Goal: Task Accomplishment & Management: Use online tool/utility

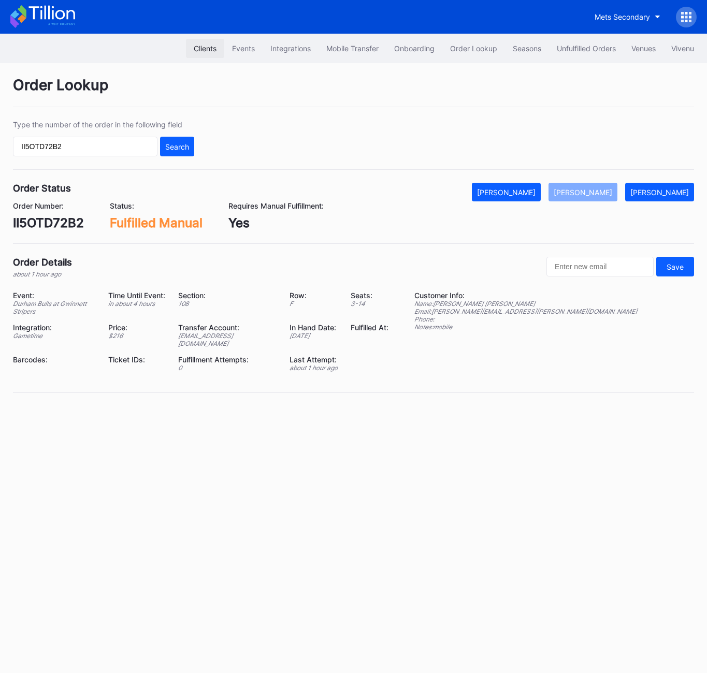
click at [211, 50] on div "Clients" at bounding box center [205, 48] width 23 height 9
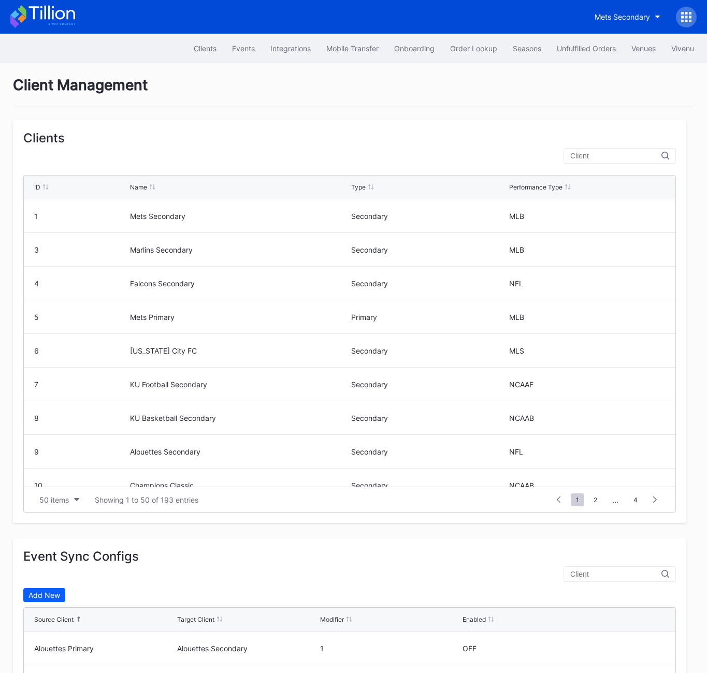
click at [613, 154] on input "text" at bounding box center [615, 156] width 91 height 8
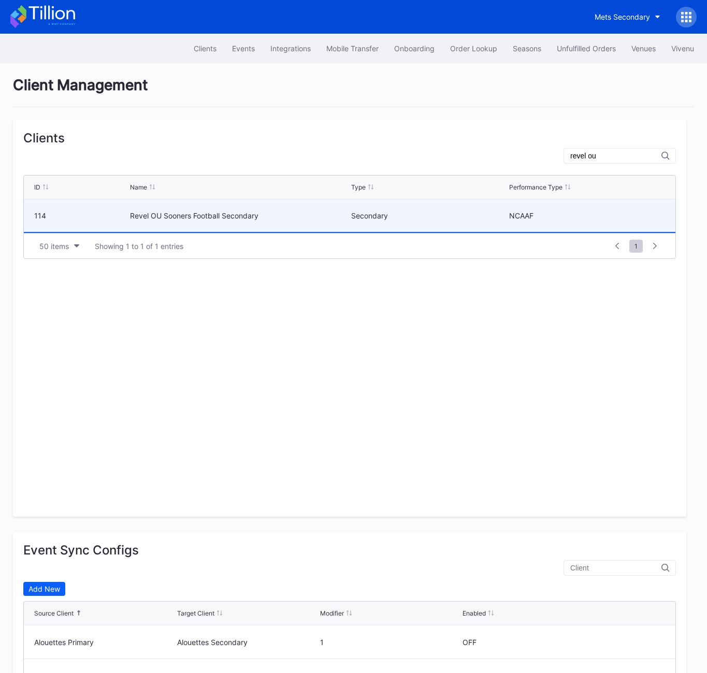
type input "revel ou"
click at [252, 221] on div "Revel OU Sooners Football Secondary" at bounding box center [239, 215] width 218 height 33
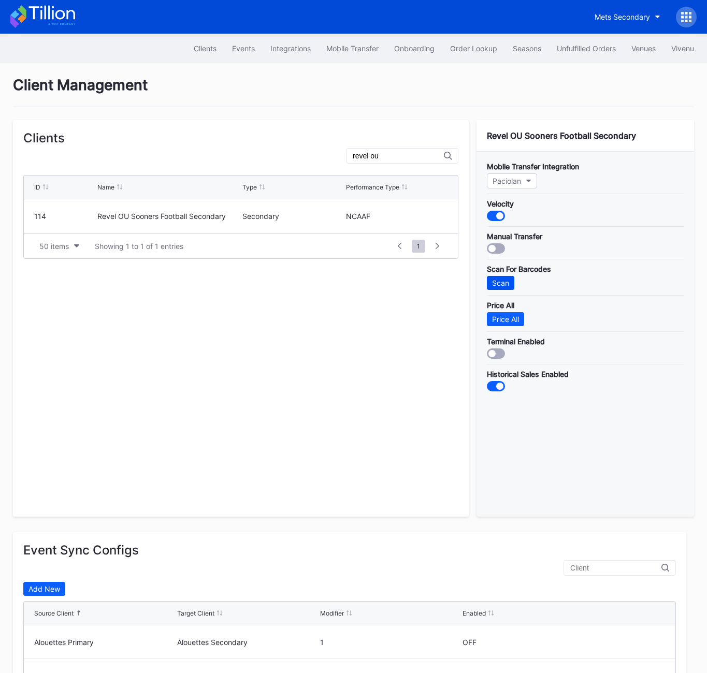
click at [497, 285] on div "Scan" at bounding box center [500, 283] width 17 height 9
click at [500, 315] on div "Price All" at bounding box center [505, 319] width 27 height 9
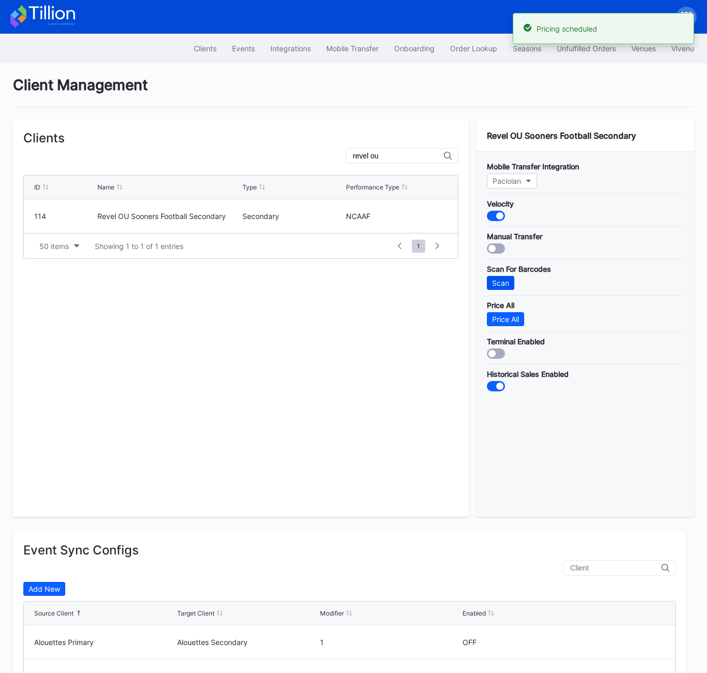
click at [501, 279] on div "Scan" at bounding box center [500, 283] width 17 height 9
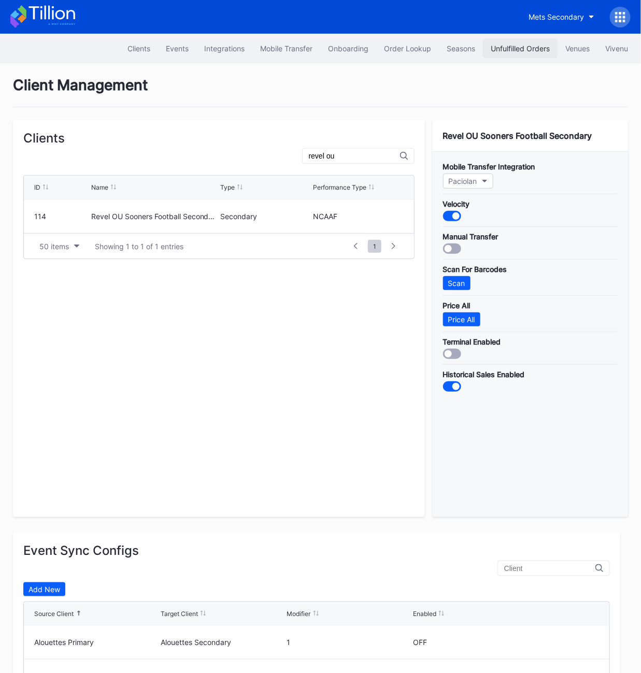
click at [528, 49] on div "Unfulfilled Orders" at bounding box center [519, 48] width 59 height 9
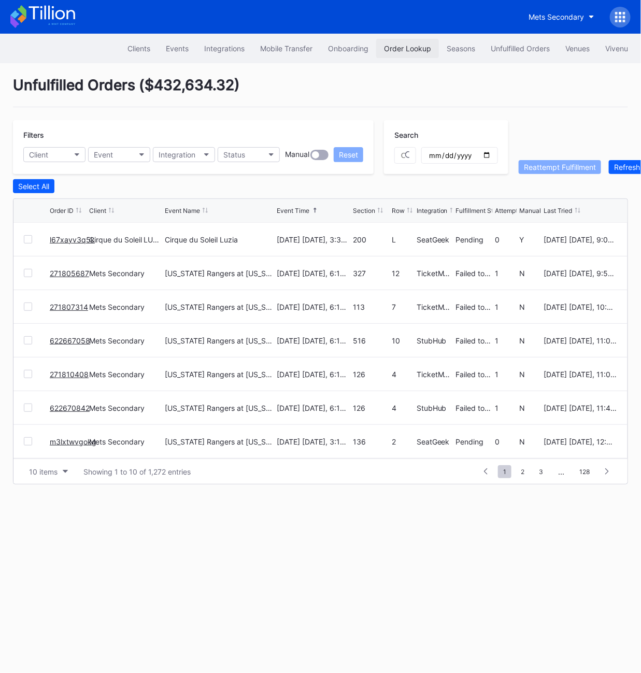
click at [414, 48] on div "Order Lookup" at bounding box center [407, 48] width 47 height 9
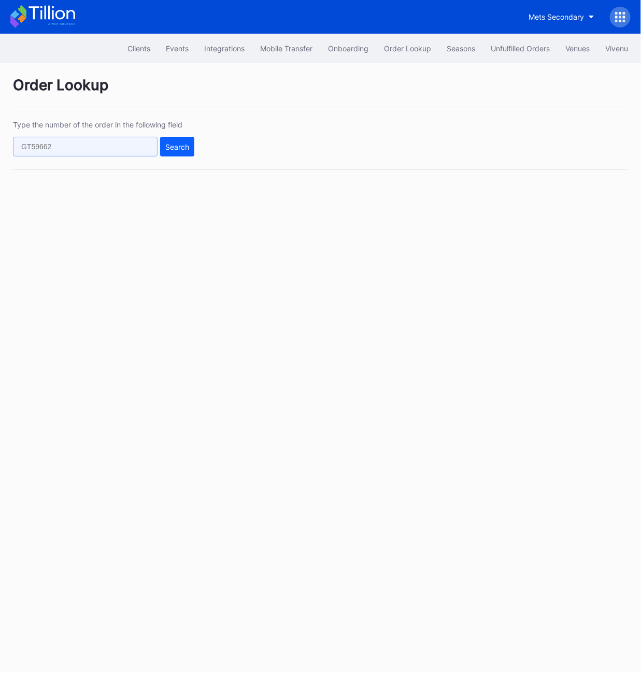
click at [107, 147] on input "text" at bounding box center [85, 147] width 144 height 20
paste input "622590174"
type input "622590174"
click at [174, 146] on div "Search" at bounding box center [177, 146] width 24 height 9
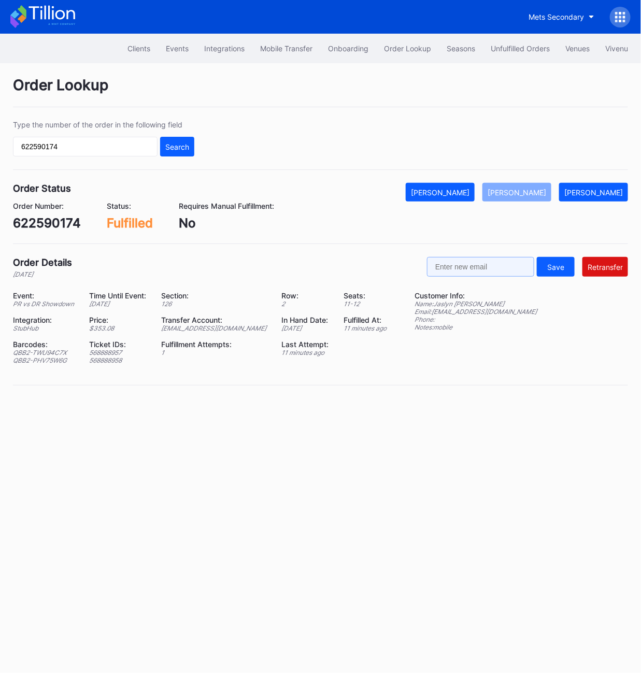
click at [489, 265] on input "text" at bounding box center [480, 267] width 107 height 20
paste input "[EMAIL_ADDRESS][DOMAIN_NAME]"
drag, startPoint x: 473, startPoint y: 263, endPoint x: 348, endPoint y: 258, distance: 125.9
click at [347, 258] on div "Order Details 1 day ago jaslynguzman11@gmail.com Save Retransfer" at bounding box center [320, 267] width 615 height 21
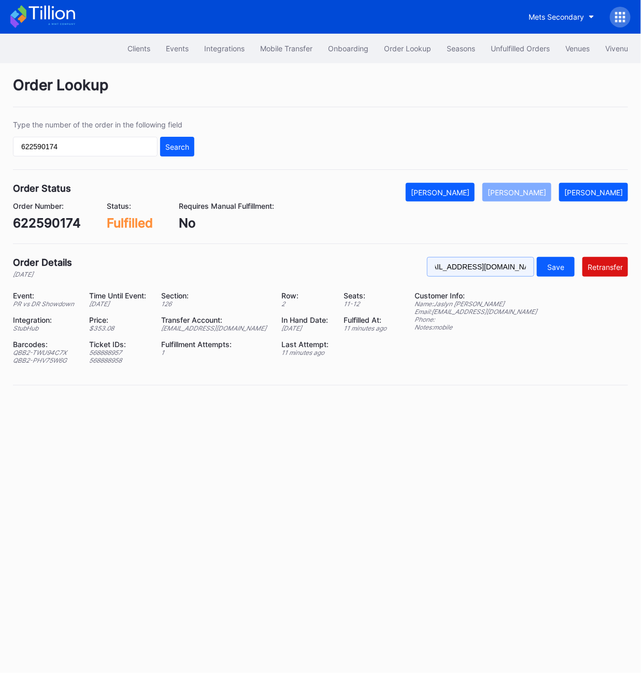
drag, startPoint x: 490, startPoint y: 275, endPoint x: 423, endPoint y: 269, distance: 68.1
click at [382, 274] on div "Order Details 1 day ago jaslynguzman11@gmail.com Save Retransfer" at bounding box center [320, 267] width 615 height 21
drag, startPoint x: 457, startPoint y: 272, endPoint x: 400, endPoint y: 272, distance: 57.0
click at [400, 272] on div "Order Details 1 day ago jaslynguzman11@gmail.com Save Retransfer" at bounding box center [320, 267] width 615 height 21
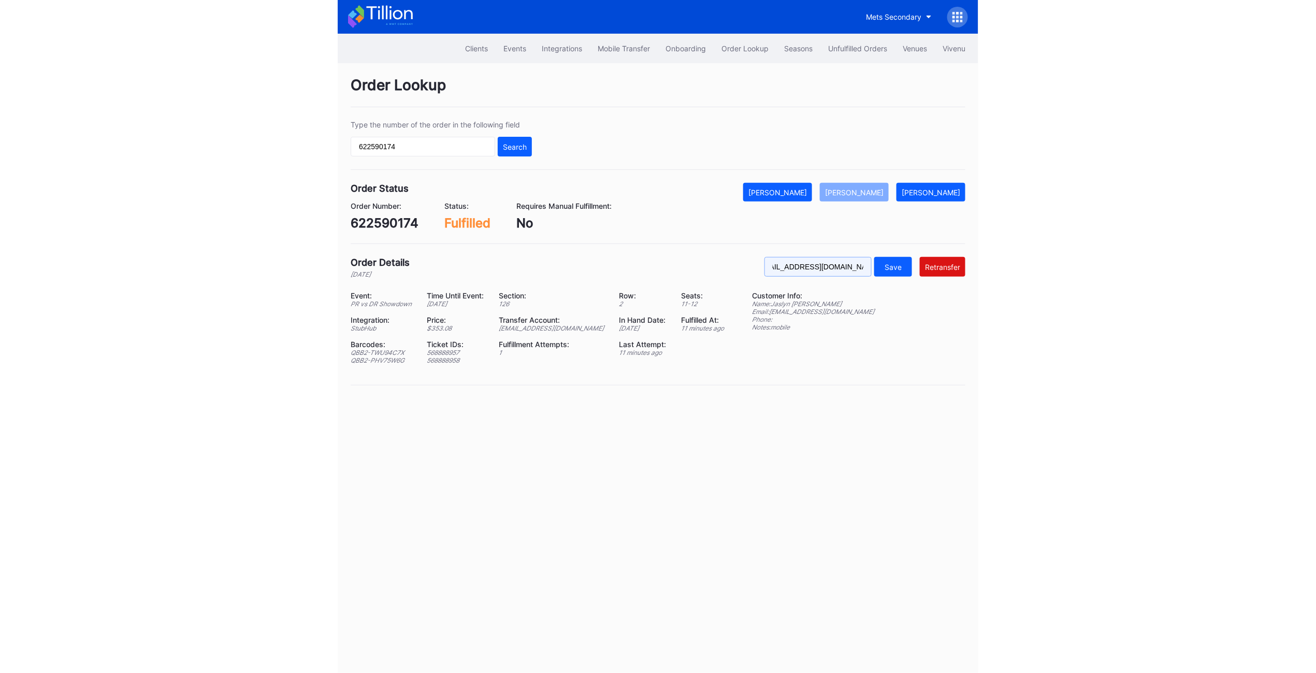
scroll to position [0, 0]
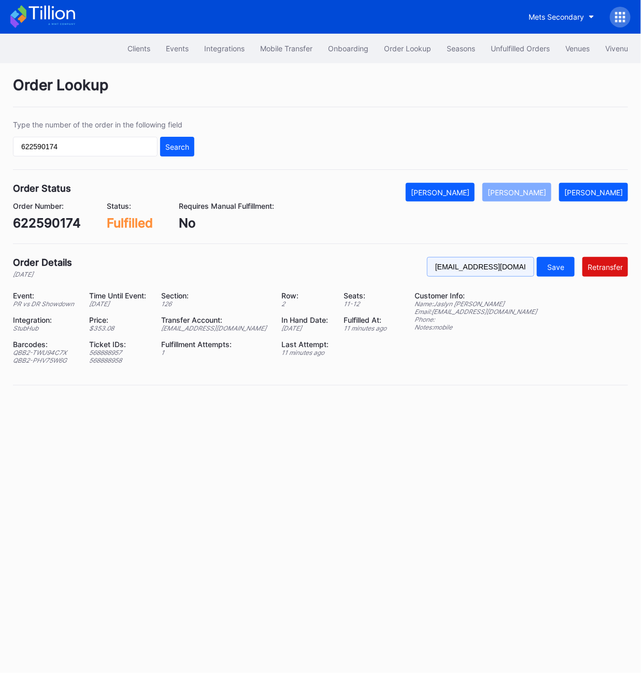
drag, startPoint x: 489, startPoint y: 267, endPoint x: 393, endPoint y: 267, distance: 96.3
click at [393, 267] on div "Order Details 1 day ago jaslynguzman11@gmail.com Save Retransfer" at bounding box center [320, 267] width 615 height 21
type input "[EMAIL_ADDRESS][DOMAIN_NAME]"
click at [608, 264] on div "Retransfer" at bounding box center [604, 267] width 35 height 9
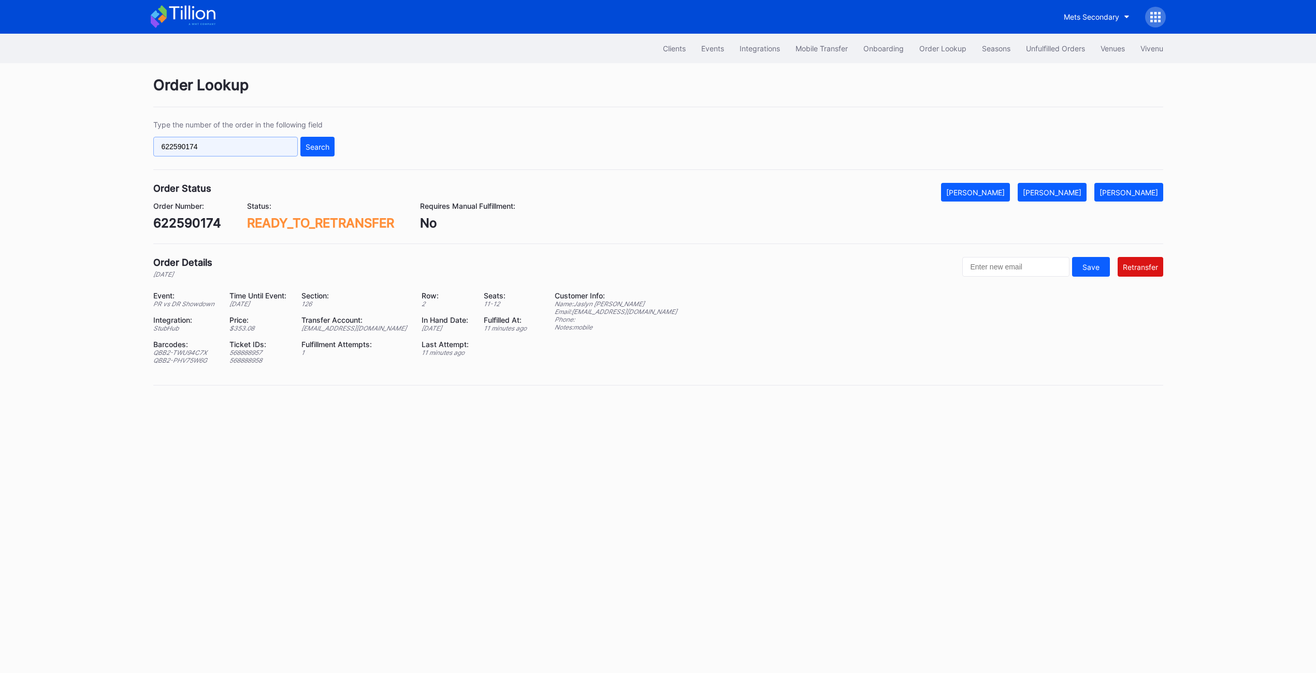
click at [245, 148] on input "622590174" at bounding box center [225, 147] width 144 height 20
paste input "16920471"
click at [326, 140] on button "Search" at bounding box center [317, 147] width 34 height 20
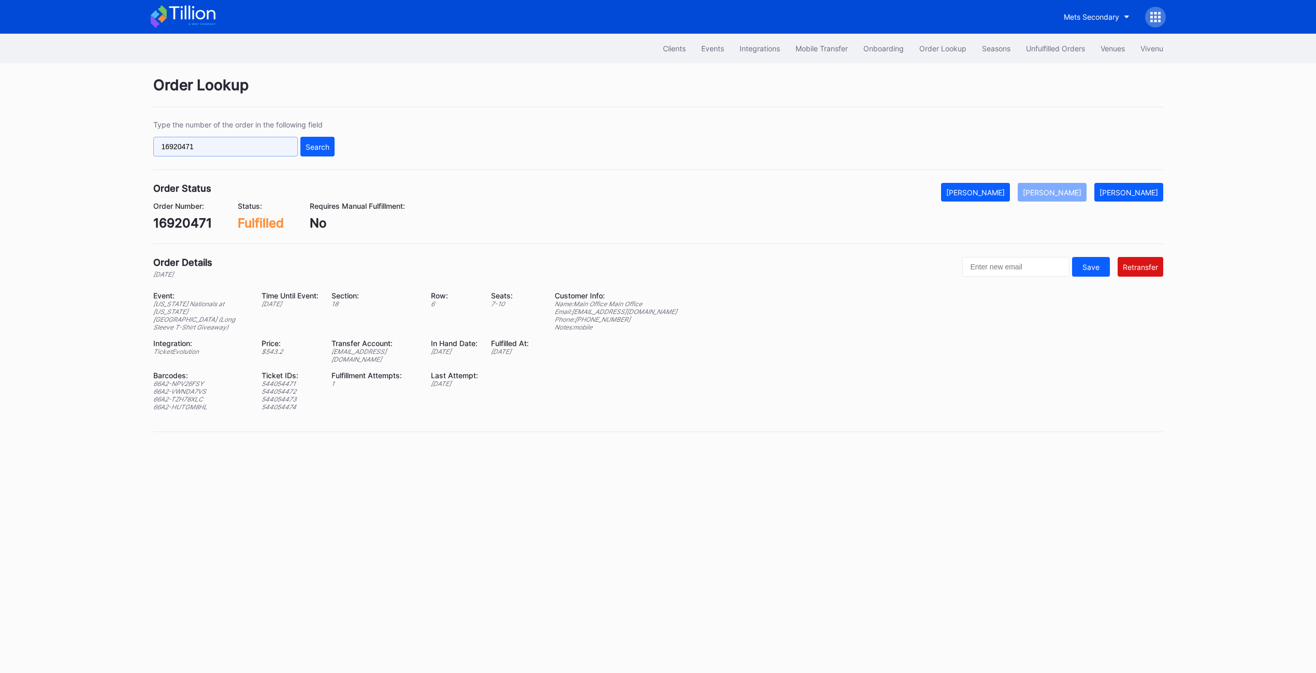
click at [208, 155] on input "16920471" at bounding box center [225, 147] width 144 height 20
paste input "622590174"
type input "622590174"
click at [317, 155] on button "Search" at bounding box center [317, 147] width 34 height 20
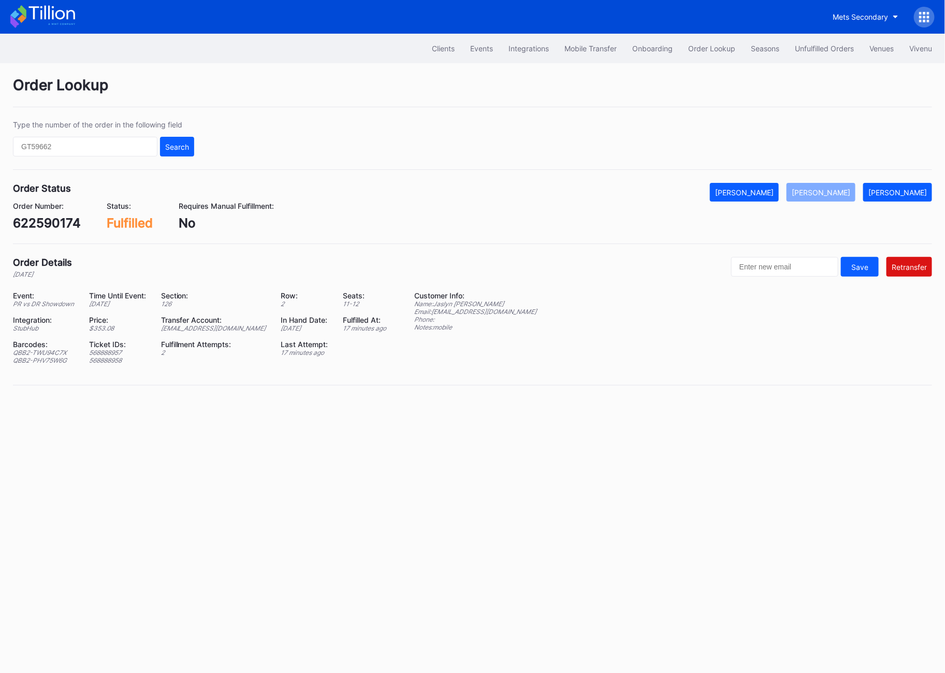
click at [65, 224] on div "622590174" at bounding box center [47, 222] width 68 height 15
click at [60, 157] on div "Type the number of the order in the following field Search" at bounding box center [472, 145] width 919 height 50
click at [60, 147] on input "text" at bounding box center [85, 147] width 144 height 20
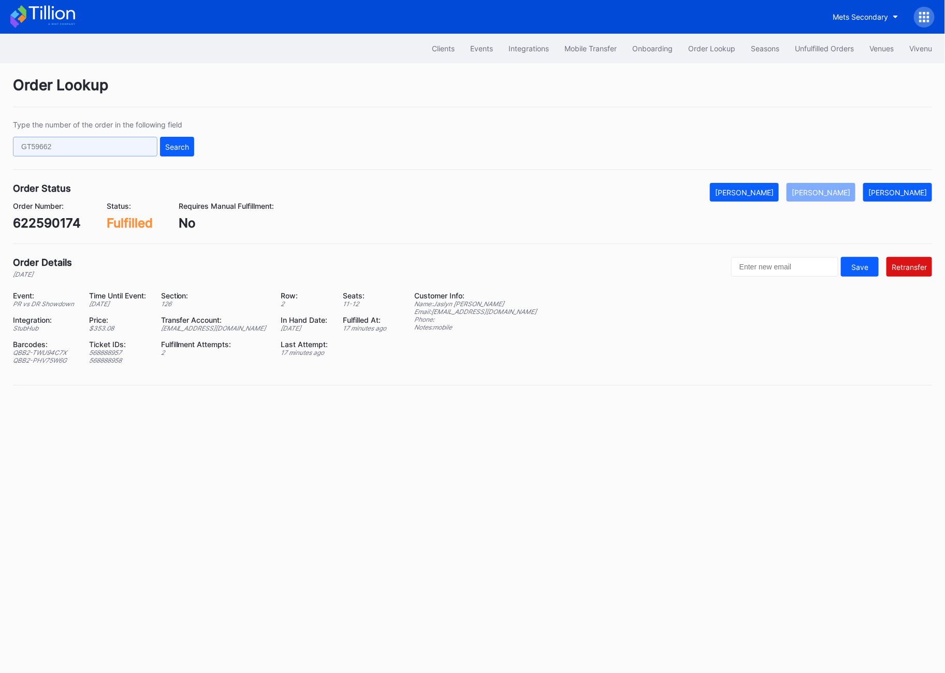
click at [60, 147] on input "text" at bounding box center [85, 147] width 144 height 20
paste input "622579307"
type input "622579307"
click at [176, 151] on button "Search" at bounding box center [177, 147] width 34 height 20
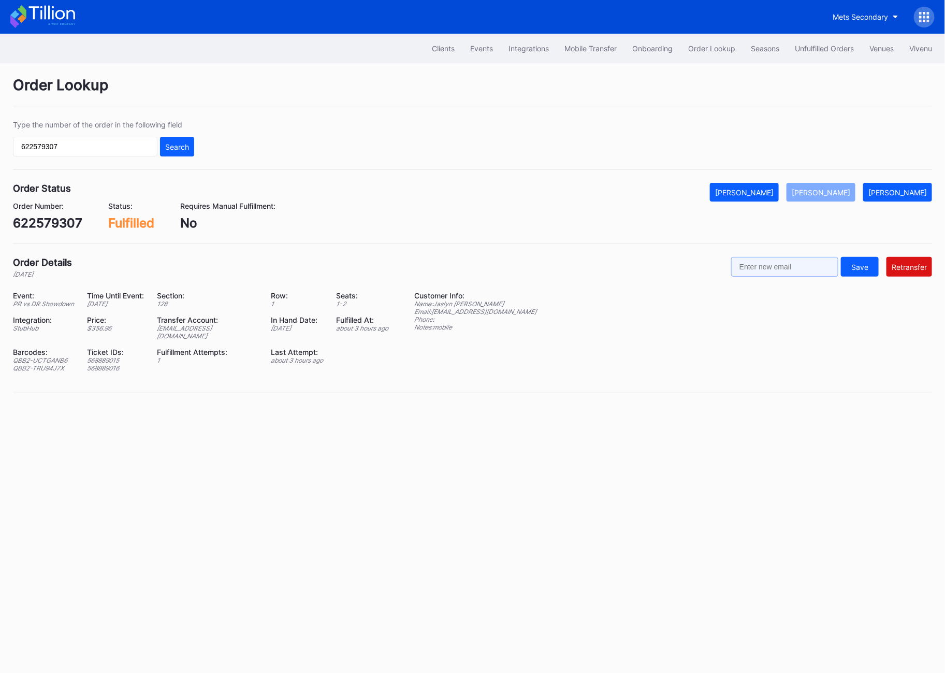
click at [787, 270] on input "text" at bounding box center [784, 267] width 107 height 20
paste input "[EMAIL_ADDRESS][DOMAIN_NAME]"
type input "[EMAIL_ADDRESS][DOMAIN_NAME]"
click at [893, 269] on div "Retransfer" at bounding box center [909, 267] width 35 height 9
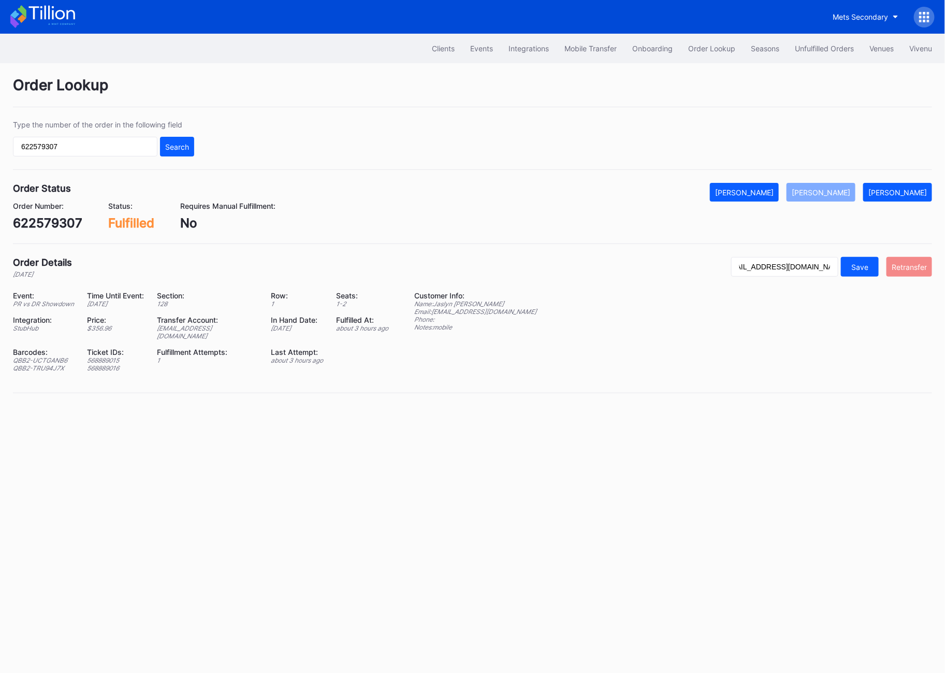
scroll to position [0, 0]
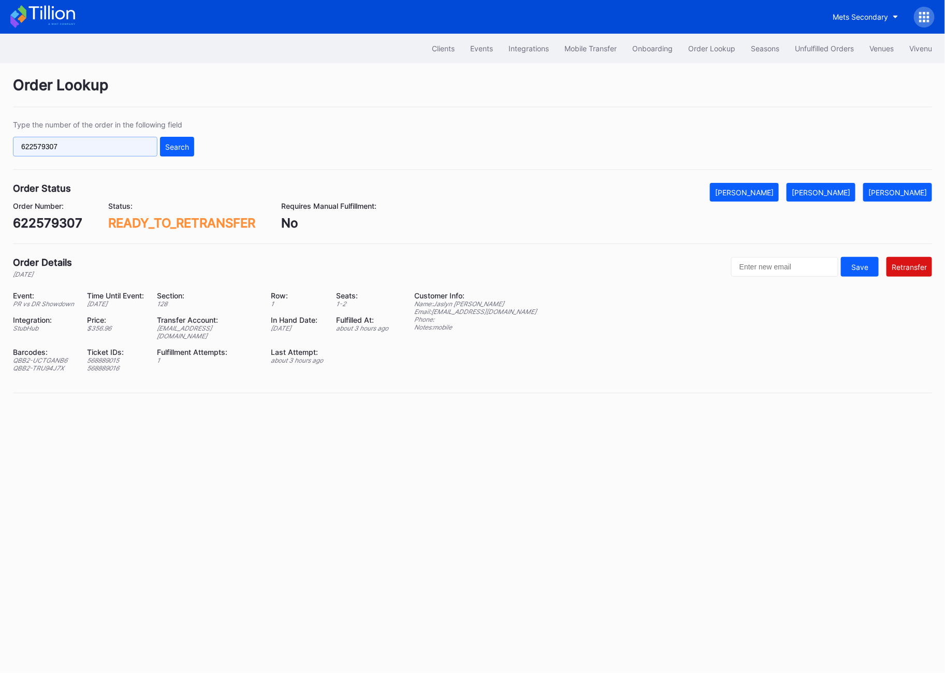
click at [63, 156] on input "622579307" at bounding box center [85, 147] width 144 height 20
click at [63, 155] on input "622579307" at bounding box center [85, 147] width 144 height 20
paste input "27180385"
type input "271803857"
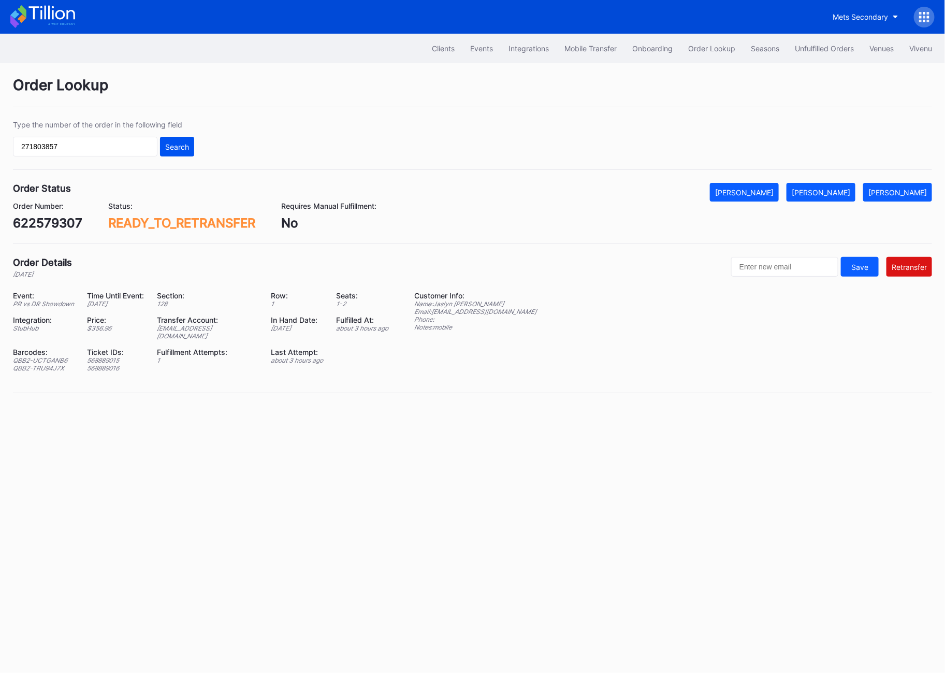
click at [181, 142] on div "Search" at bounding box center [177, 146] width 24 height 9
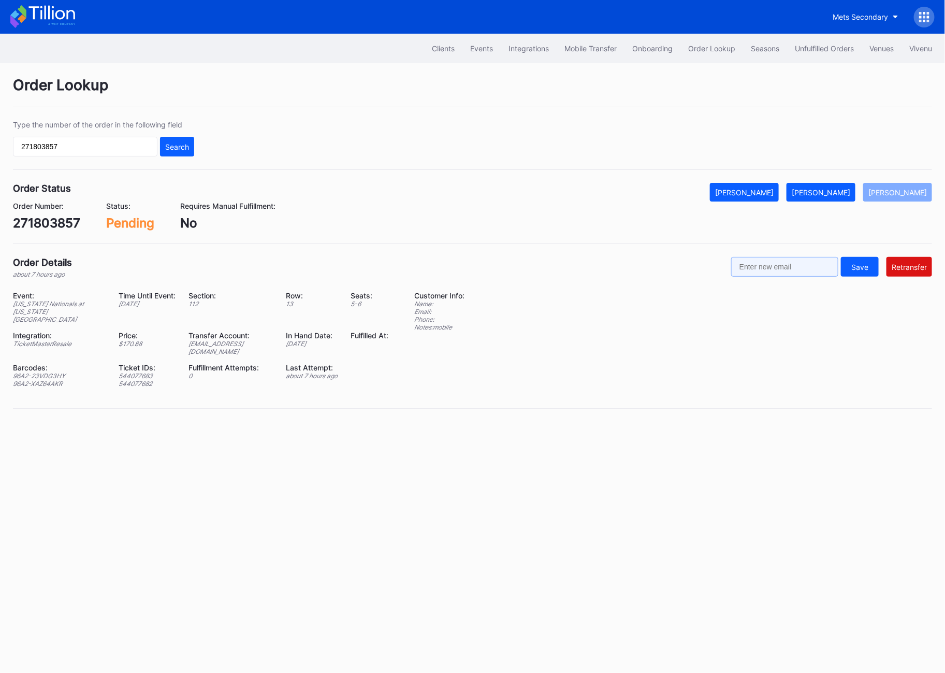
click at [782, 264] on input "text" at bounding box center [784, 267] width 107 height 20
paste input "[EMAIL_ADDRESS][DOMAIN_NAME]"
type input "[EMAIL_ADDRESS][DOMAIN_NAME]"
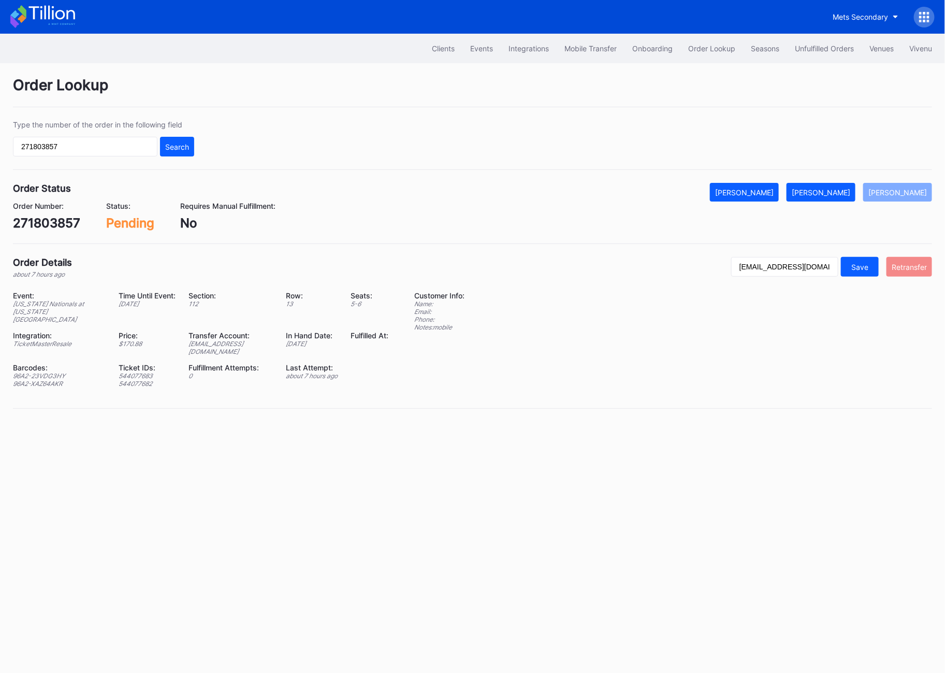
click at [901, 266] on div "Retransfer" at bounding box center [909, 267] width 35 height 9
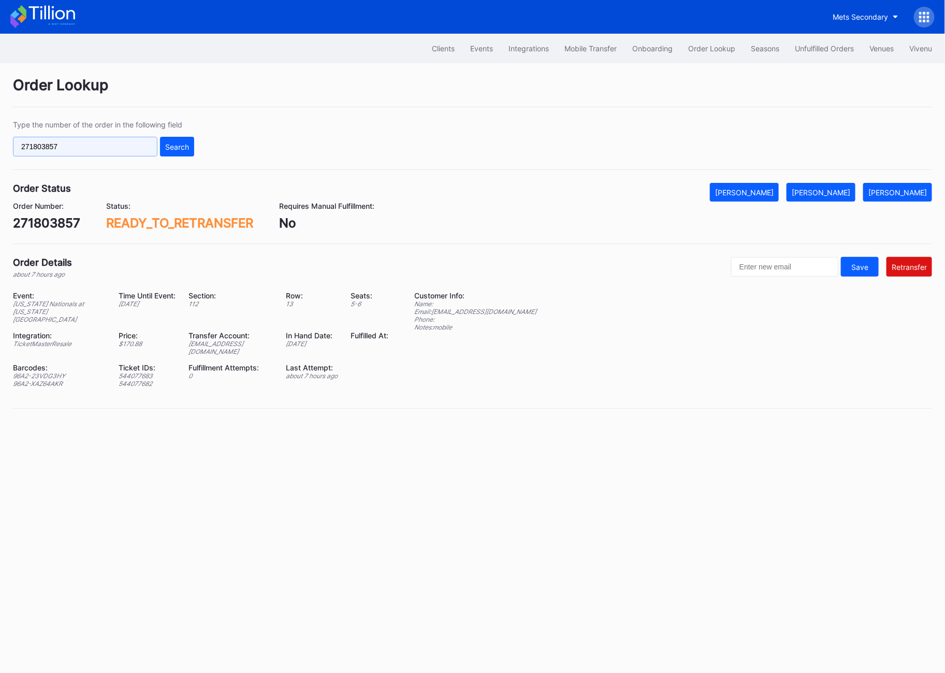
click at [55, 148] on input "271803857" at bounding box center [85, 147] width 144 height 20
paste input "4492"
type input "271804492"
click at [176, 150] on div "Search" at bounding box center [177, 146] width 24 height 9
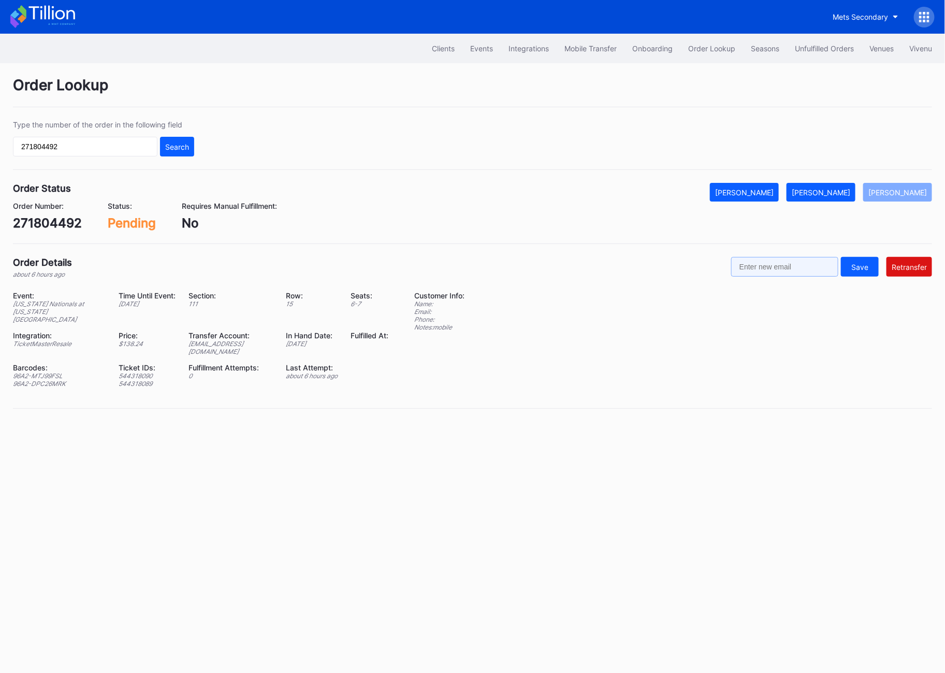
click at [791, 259] on input "text" at bounding box center [784, 267] width 107 height 20
paste input "[EMAIL_ADDRESS][DOMAIN_NAME]"
type input "[EMAIL_ADDRESS][DOMAIN_NAME]"
click at [911, 263] on div "Retransfer" at bounding box center [909, 267] width 35 height 9
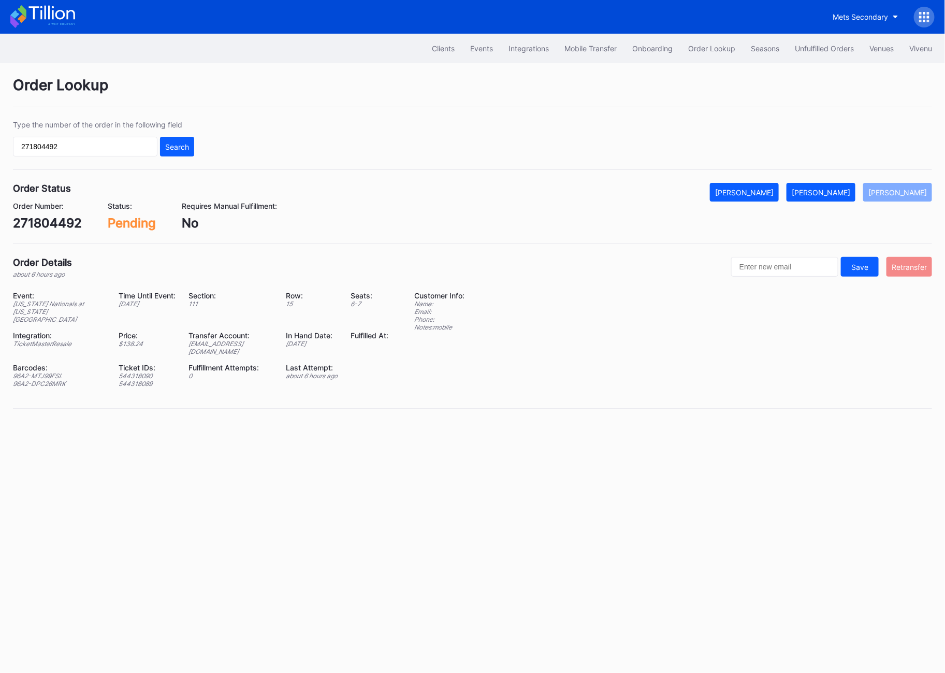
scroll to position [0, 0]
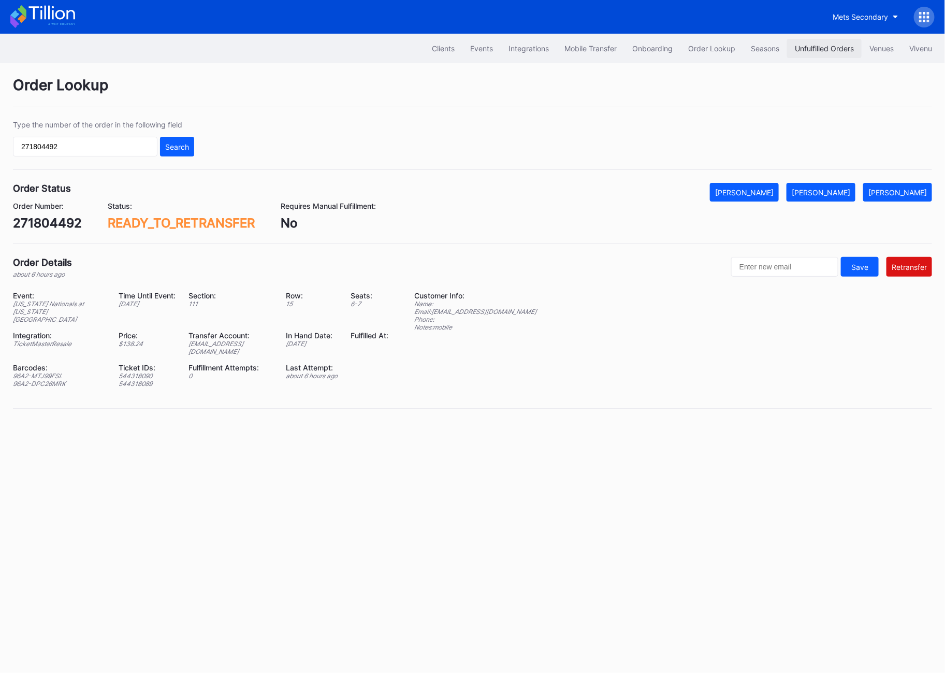
click at [821, 40] on button "Unfulfilled Orders" at bounding box center [824, 48] width 75 height 19
